Goal: Use online tool/utility: Utilize a website feature to perform a specific function

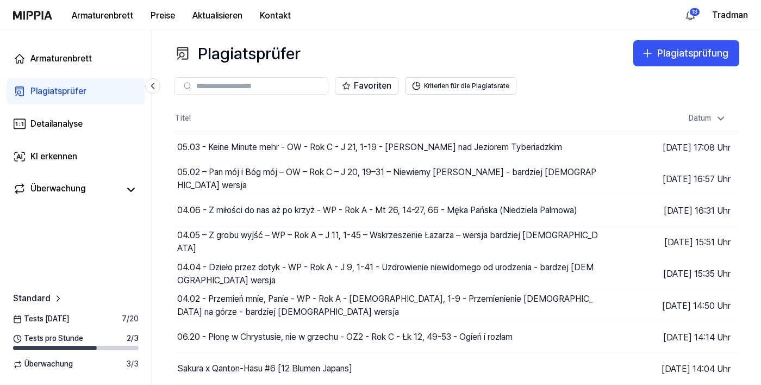
scroll to position [1, 0]
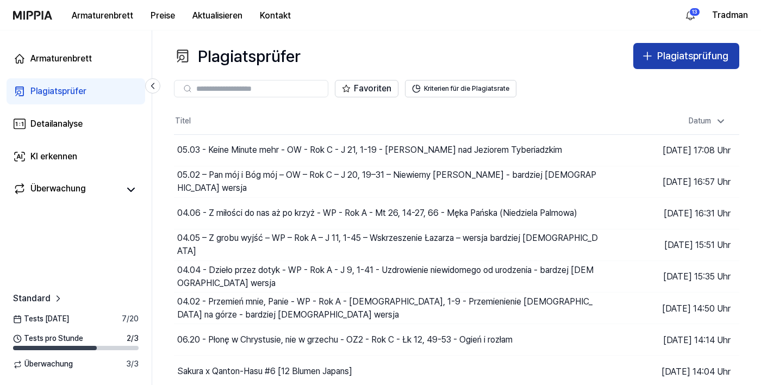
click at [664, 58] on font "Plagiatsprüfung" at bounding box center [692, 55] width 71 height 11
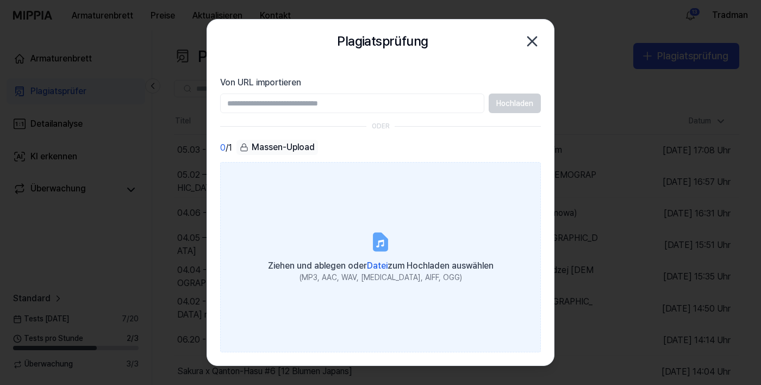
click at [371, 271] on font "Datei" at bounding box center [377, 265] width 21 height 10
click at [0, 0] on input "Ziehen und ablegen oder Datei zum Hochladen auswählen (MP3, AAC, WAV, FLAC, AIF…" at bounding box center [0, 0] width 0 height 0
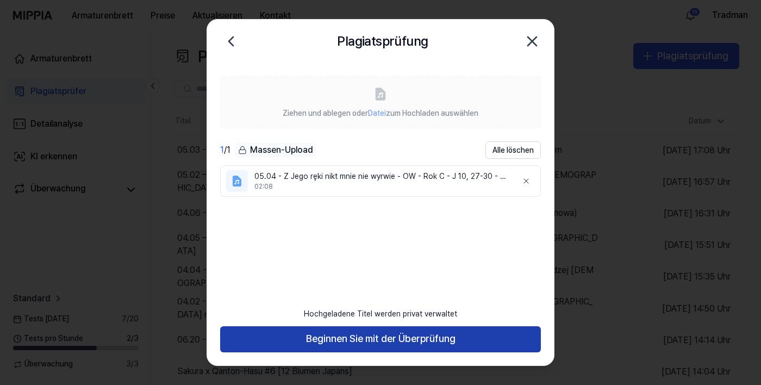
click at [273, 352] on button "Beginnen Sie mit der Überprüfung" at bounding box center [380, 339] width 321 height 26
click at [278, 352] on button "Beginnen Sie mit der Überprüfung" at bounding box center [380, 339] width 321 height 26
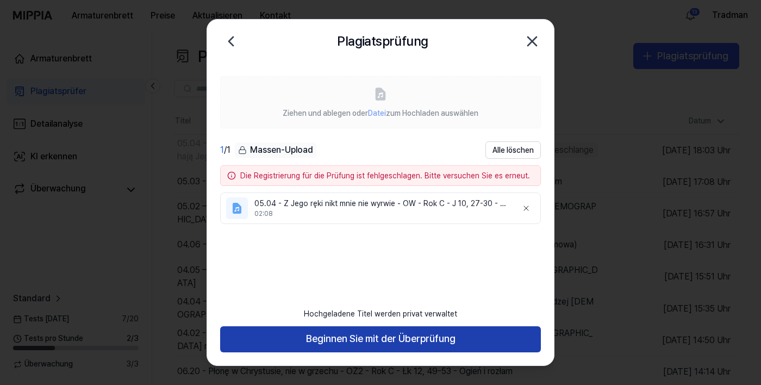
click at [314, 344] on font "Beginnen Sie mit der Überprüfung" at bounding box center [380, 338] width 149 height 11
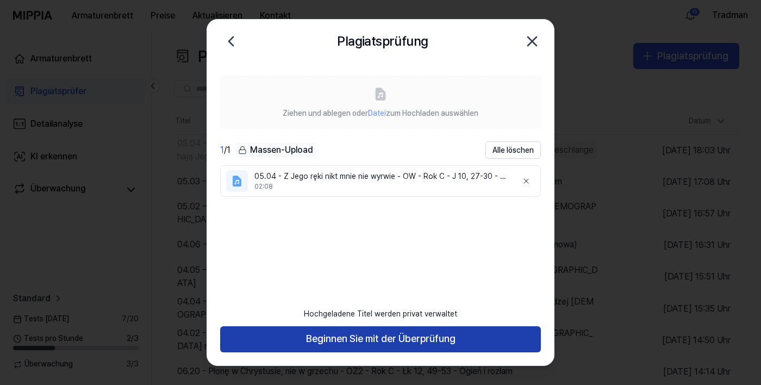
click at [325, 352] on button "Beginnen Sie mit der Überprüfung" at bounding box center [380, 339] width 321 height 26
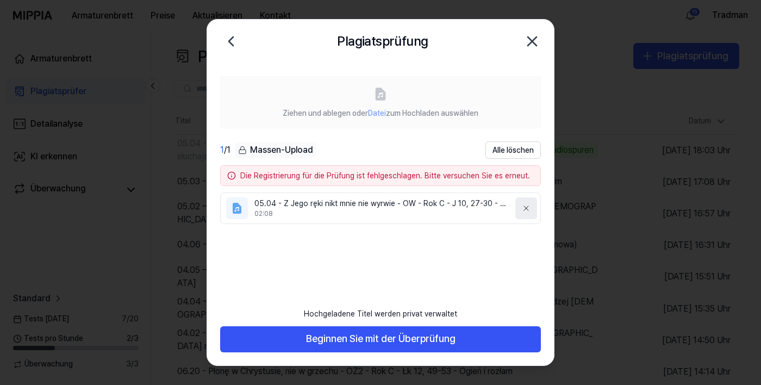
click at [529, 211] on icon at bounding box center [526, 208] width 9 height 9
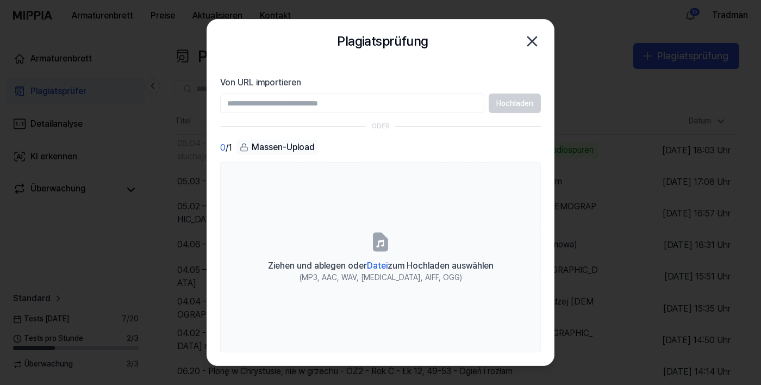
click at [361, 101] on input "Von URL importieren" at bounding box center [352, 103] width 264 height 20
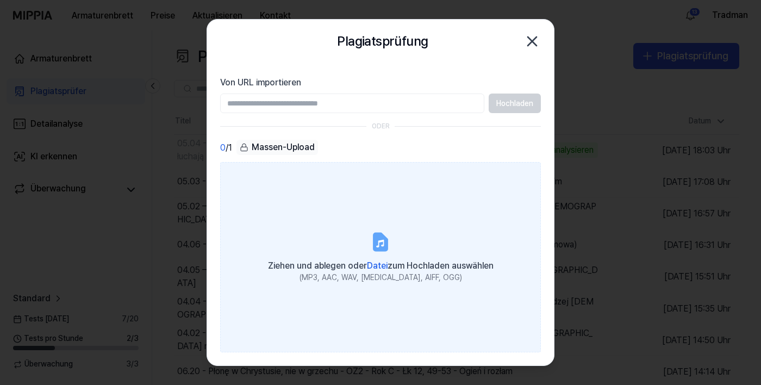
click at [381, 283] on div "(MP3, AAC, WAV, [MEDICAL_DATA], AIFF, OGG)" at bounding box center [381, 277] width 226 height 11
click at [0, 0] on input "Ziehen und ablegen oder Datei zum Hochladen auswählen (MP3, AAC, WAV, FLAC, AIF…" at bounding box center [0, 0] width 0 height 0
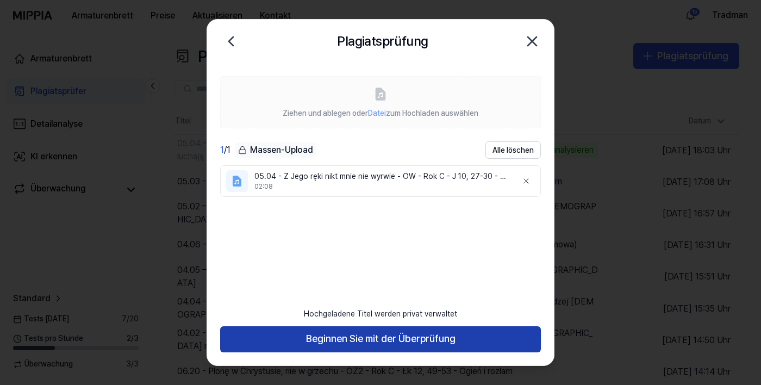
click at [258, 352] on button "Beginnen Sie mit der Überprüfung" at bounding box center [380, 339] width 321 height 26
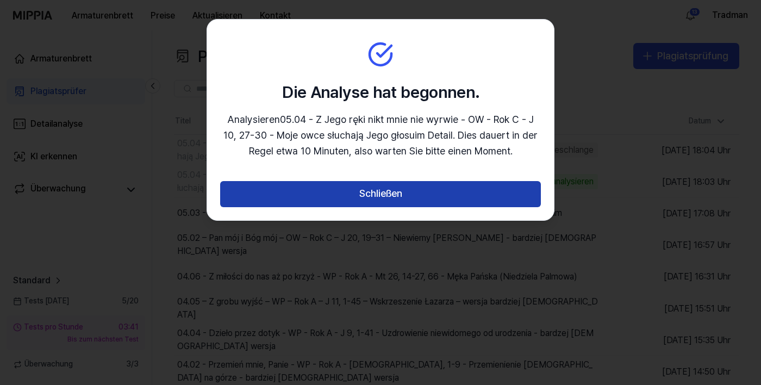
click at [255, 195] on button "Schließen" at bounding box center [380, 194] width 321 height 26
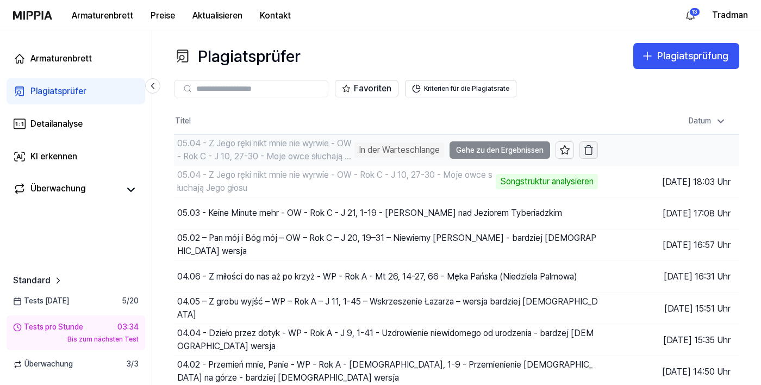
click at [594, 152] on icon "button" at bounding box center [588, 150] width 11 height 11
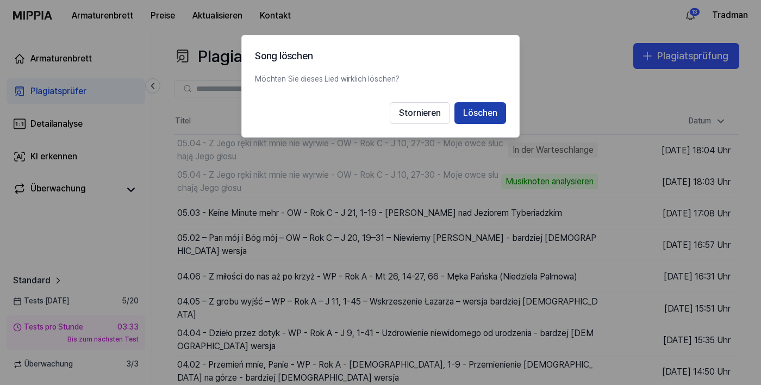
click at [487, 115] on font "Löschen" at bounding box center [480, 113] width 34 height 10
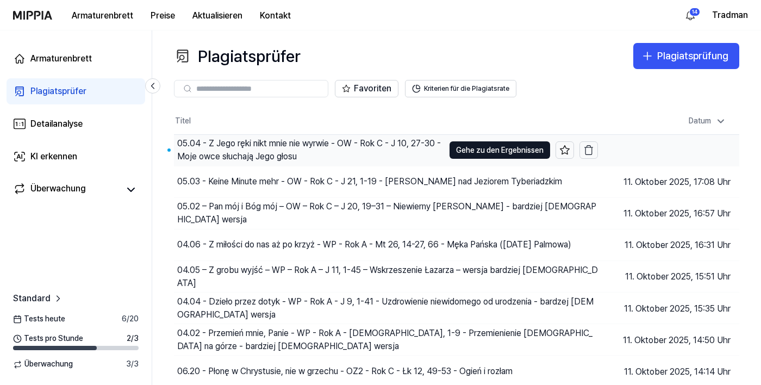
click at [228, 153] on font "05.04 - Z Jego ręki nikt mnie nie wyrwie - OW - Rok C - J 10, 27-30 - Moje owce…" at bounding box center [309, 149] width 264 height 23
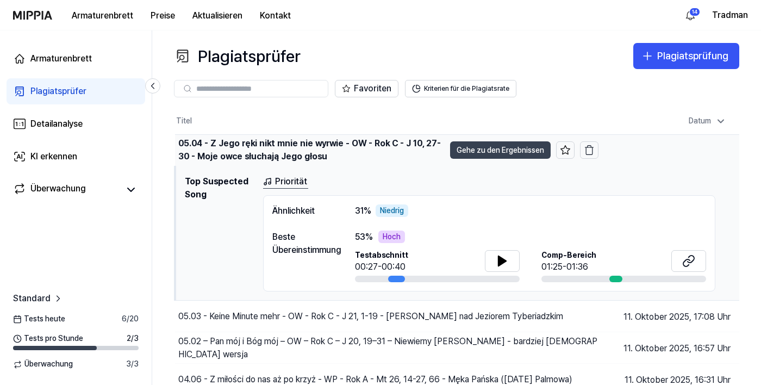
click at [466, 153] on font "Gehe zu den Ergebnissen" at bounding box center [501, 150] width 88 height 9
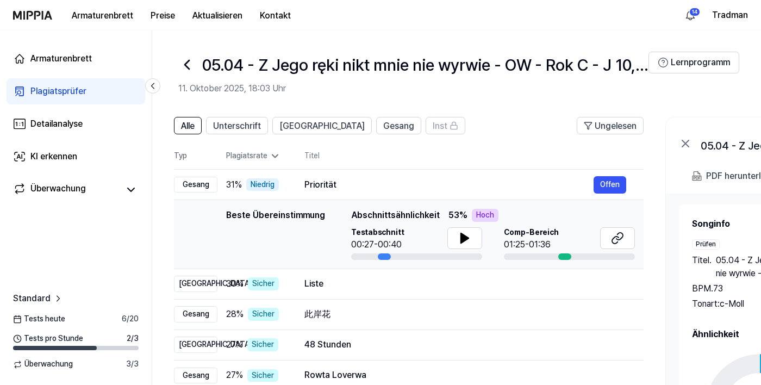
scroll to position [0, 5]
click at [460, 238] on icon at bounding box center [464, 238] width 8 height 10
click at [611, 235] on icon at bounding box center [616, 238] width 13 height 13
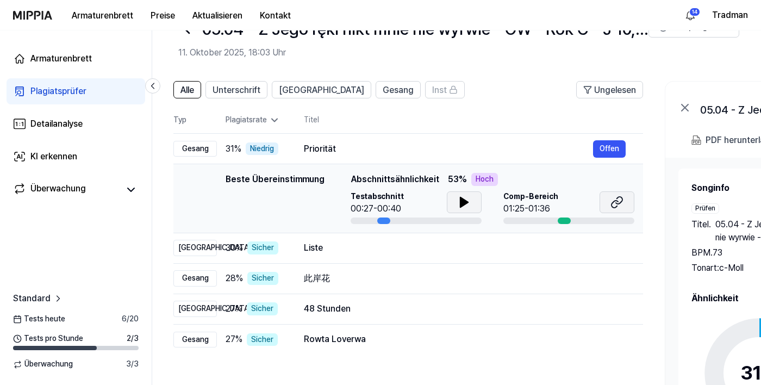
scroll to position [0, 0]
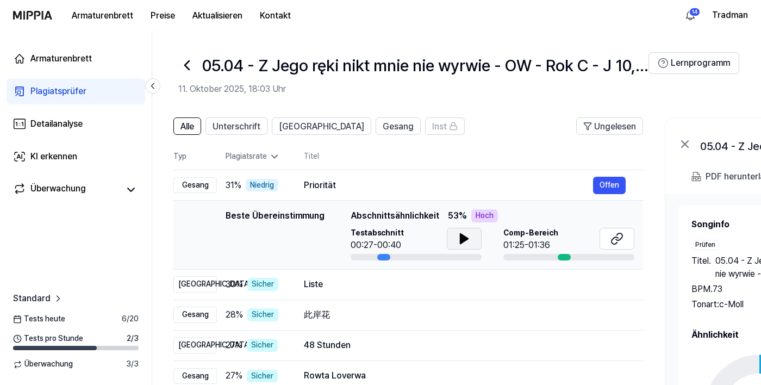
click at [184, 70] on icon at bounding box center [186, 65] width 17 height 17
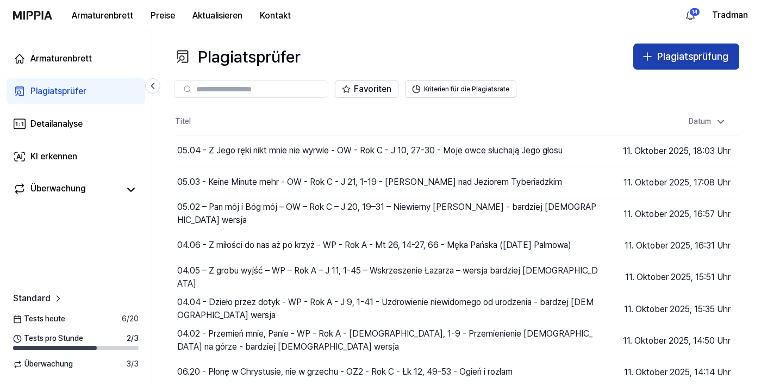
click at [655, 58] on button "Plagiatsprüfung" at bounding box center [686, 56] width 106 height 26
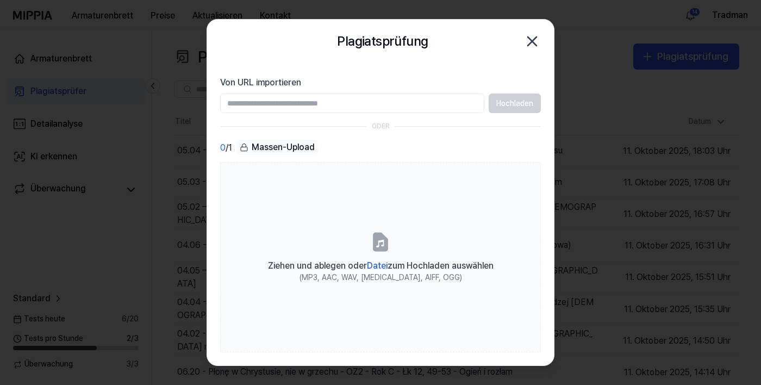
click at [539, 42] on icon "button" at bounding box center [531, 41] width 17 height 17
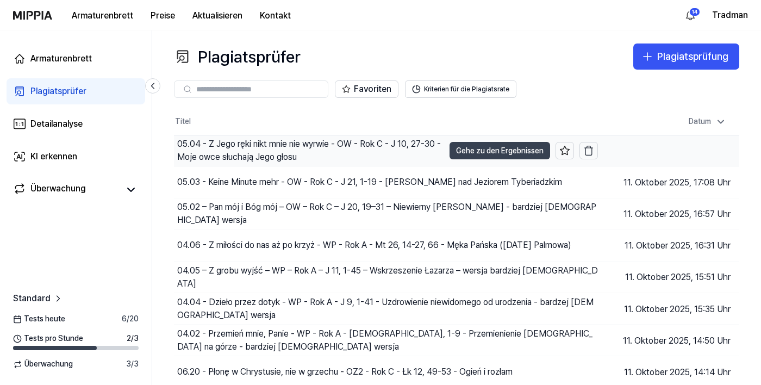
click at [484, 154] on font "Gehe zu den Ergebnissen" at bounding box center [500, 150] width 88 height 9
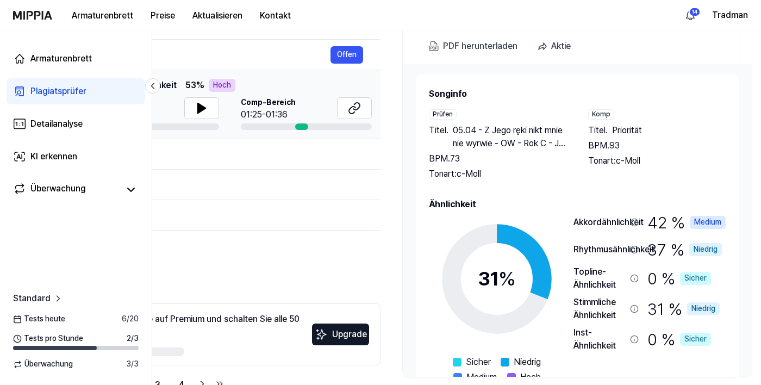
scroll to position [133, 0]
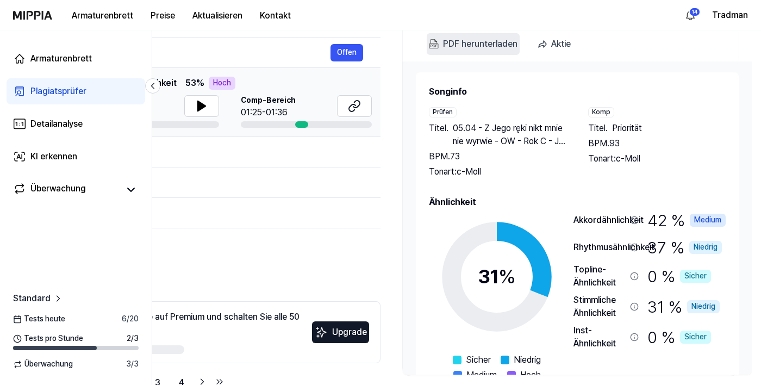
click at [483, 46] on font "PDF herunterladen" at bounding box center [480, 44] width 74 height 10
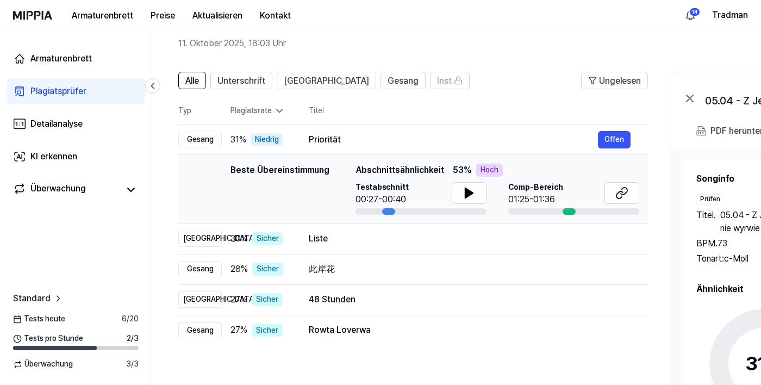
scroll to position [0, 0]
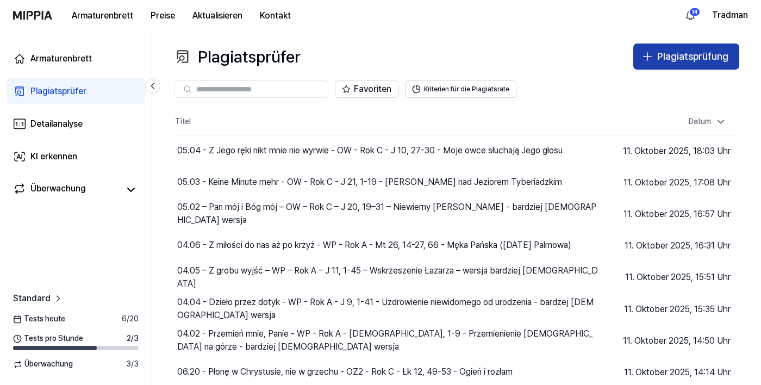
click at [656, 56] on button "Plagiatsprüfung" at bounding box center [686, 56] width 106 height 26
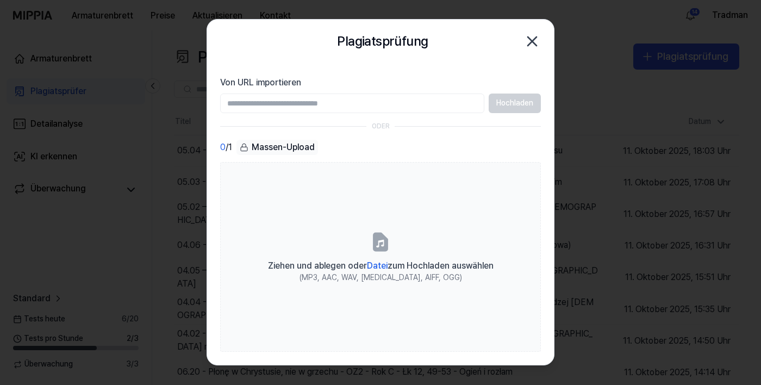
click at [657, 64] on div at bounding box center [380, 192] width 761 height 385
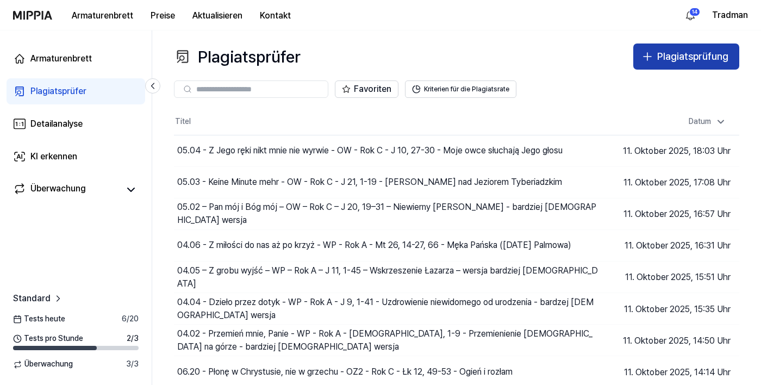
click at [643, 54] on icon "button" at bounding box center [647, 56] width 13 height 13
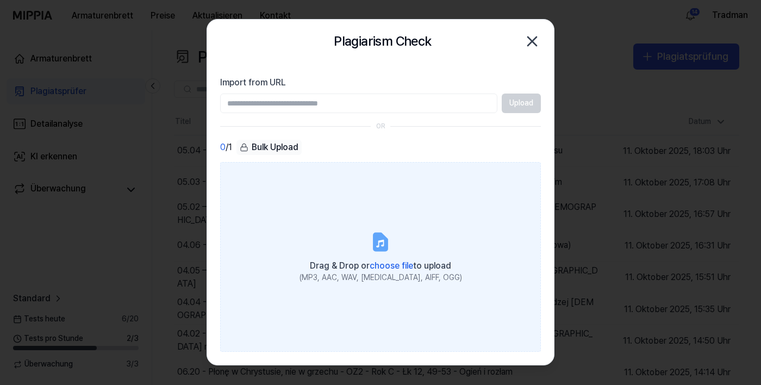
click at [400, 271] on span "choose file" at bounding box center [391, 265] width 43 height 10
click at [0, 0] on input "Drag & Drop or choose file to upload (MP3, AAC, WAV, [MEDICAL_DATA], AIFF, OGG)" at bounding box center [0, 0] width 0 height 0
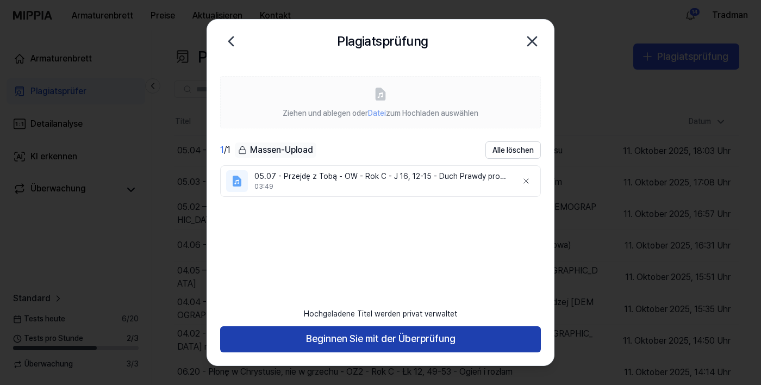
click at [303, 352] on button "Beginnen Sie mit der Überprüfung" at bounding box center [380, 339] width 321 height 26
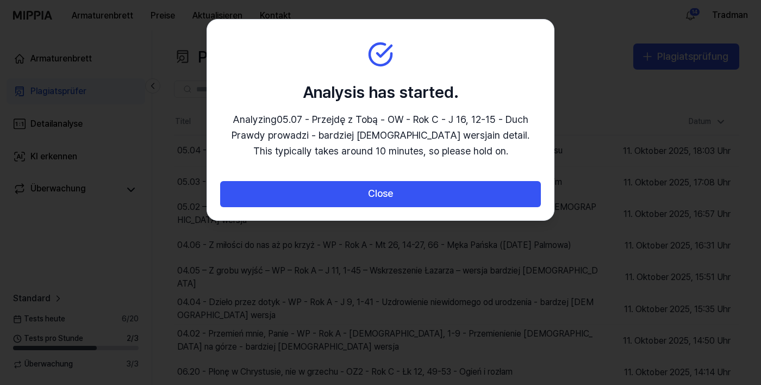
click at [318, 376] on div at bounding box center [380, 192] width 761 height 385
